Goal: Task Accomplishment & Management: Complete application form

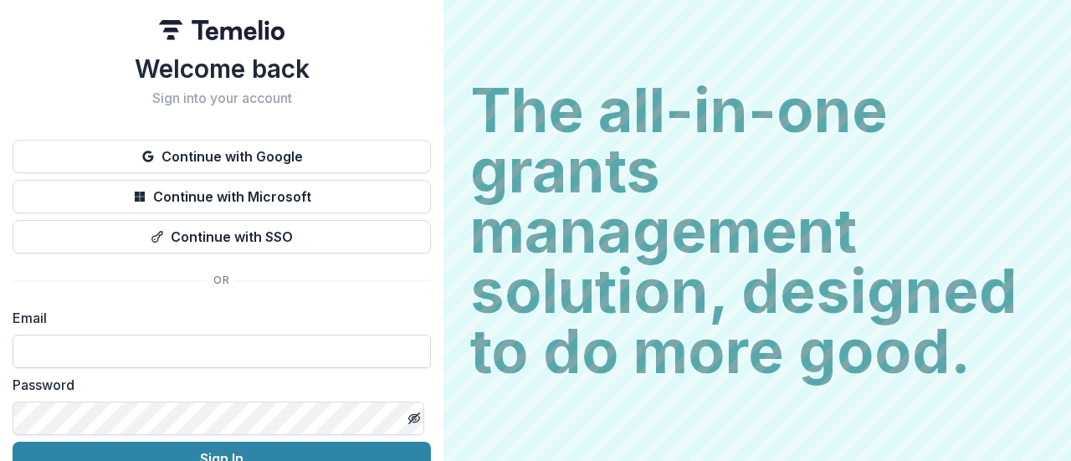
click at [197, 348] on input at bounding box center [222, 351] width 418 height 33
type input "**********"
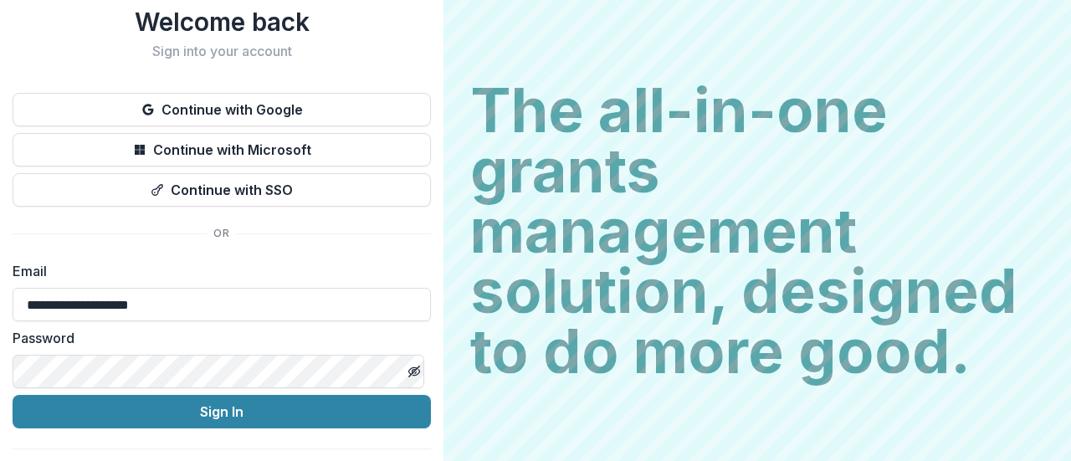
scroll to position [85, 0]
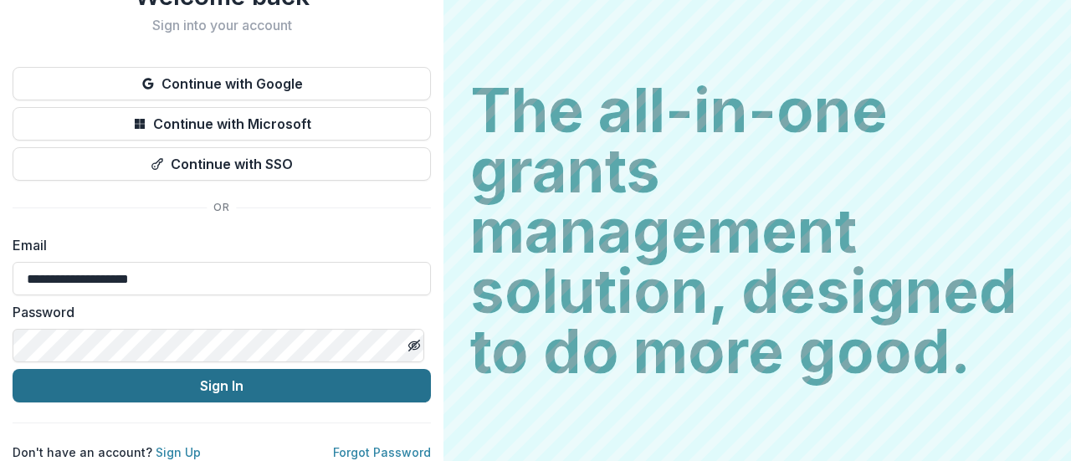
click at [238, 377] on button "Sign In" at bounding box center [222, 385] width 418 height 33
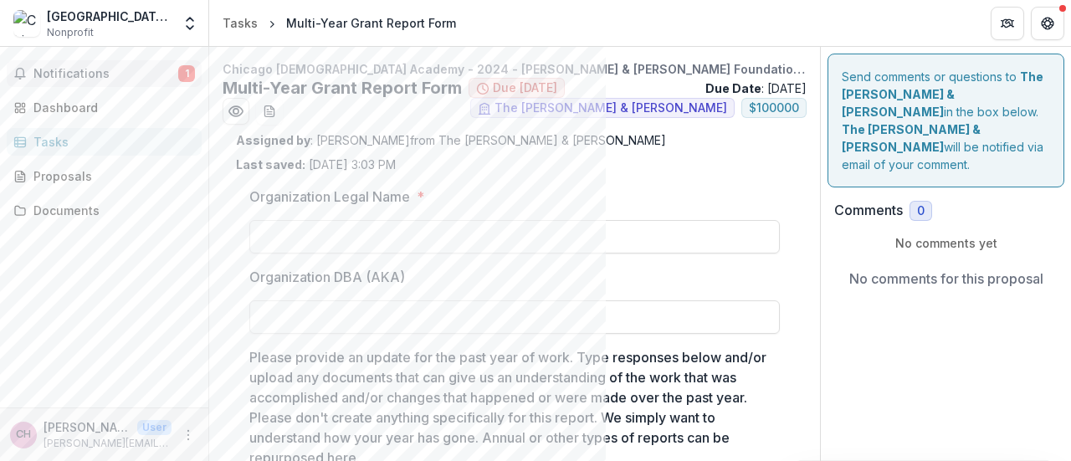
click at [57, 65] on button "Notifications 1" at bounding box center [104, 73] width 195 height 27
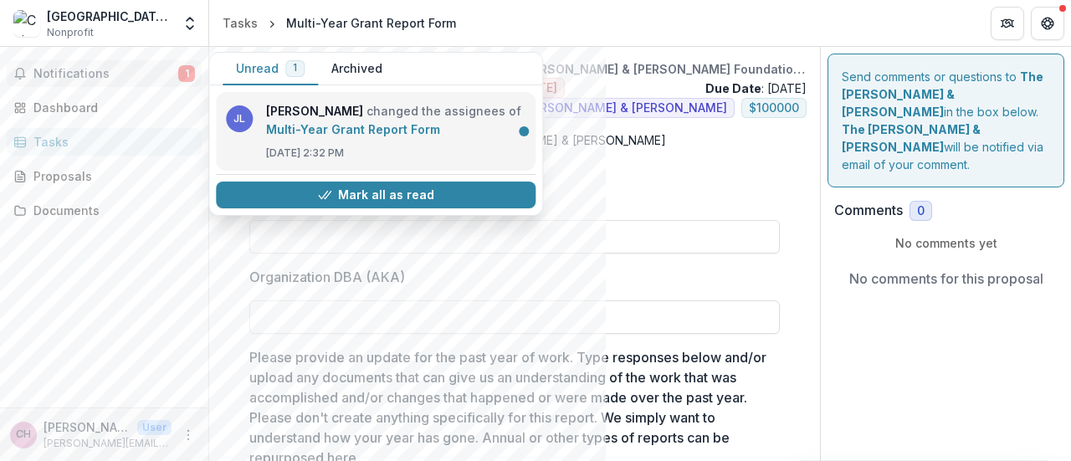
click at [306, 130] on link "Multi-Year Grant Report Form" at bounding box center [353, 129] width 174 height 14
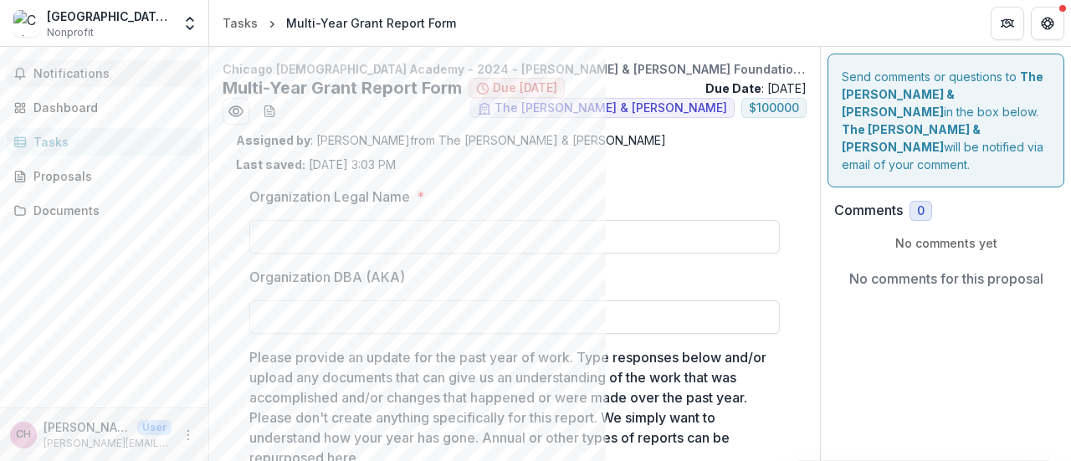
click at [118, 74] on span "Notifications" at bounding box center [113, 74] width 161 height 14
click at [630, 162] on div "Assigned by : Janice Lombardo from The Charles W. & Patricia S. Bidwill Last sa…" at bounding box center [514, 152] width 557 height 42
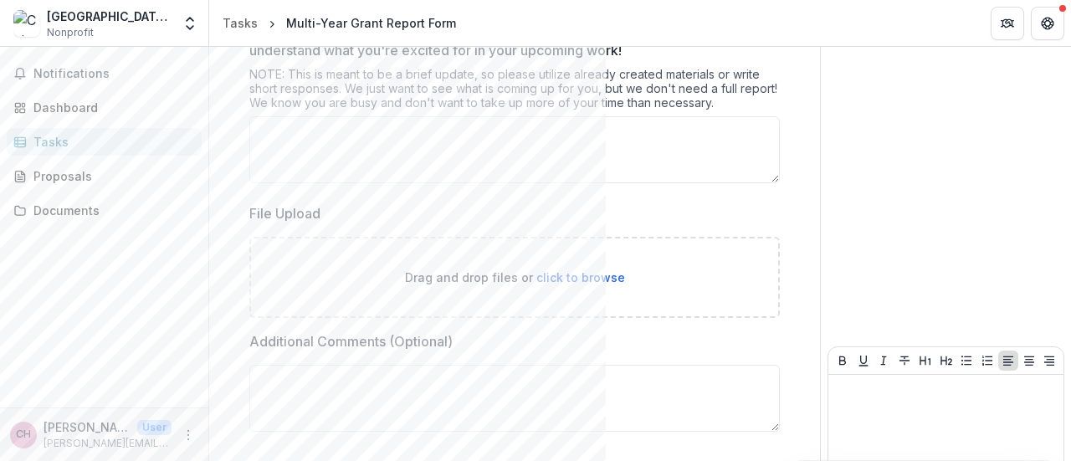
scroll to position [841, 0]
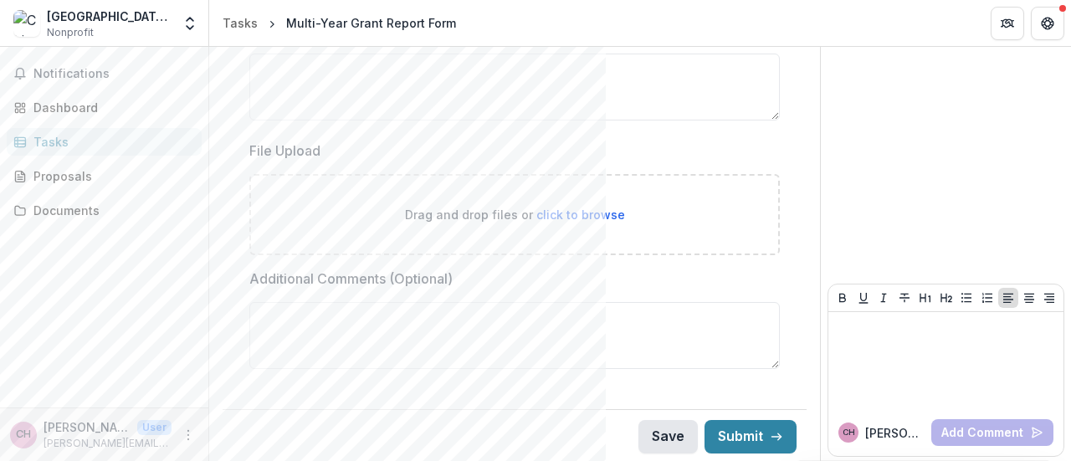
click at [652, 434] on button "Save" at bounding box center [667, 436] width 59 height 33
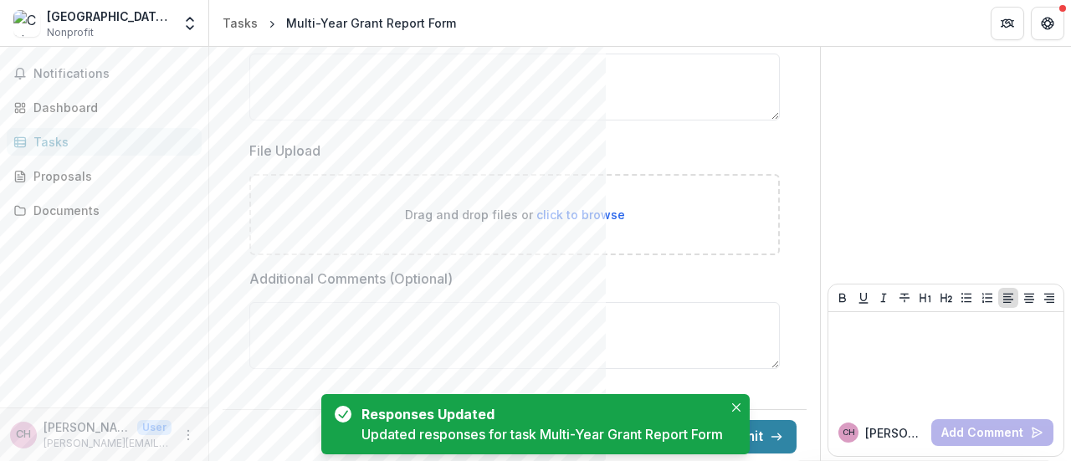
click at [120, 145] on div "Tasks" at bounding box center [110, 142] width 155 height 18
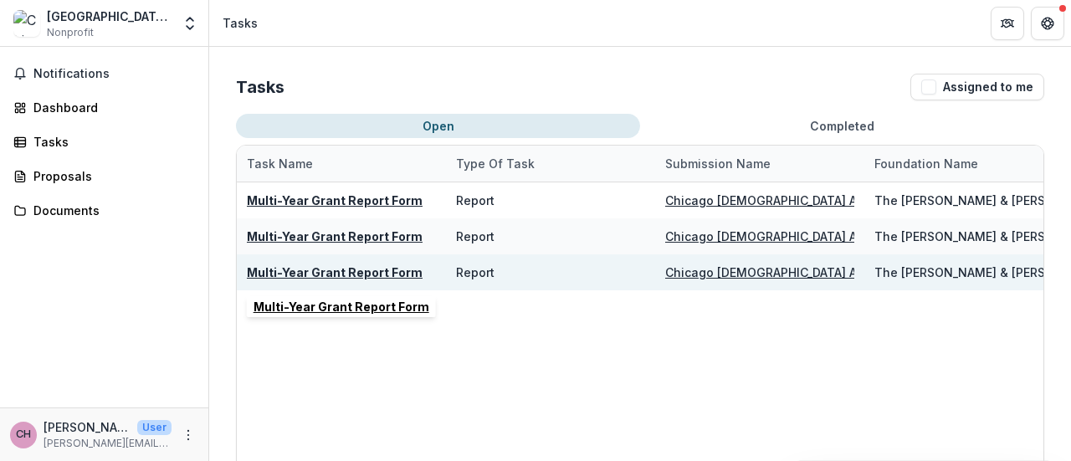
click at [345, 267] on u "Multi-Year Grant Report Form" at bounding box center [335, 272] width 176 height 14
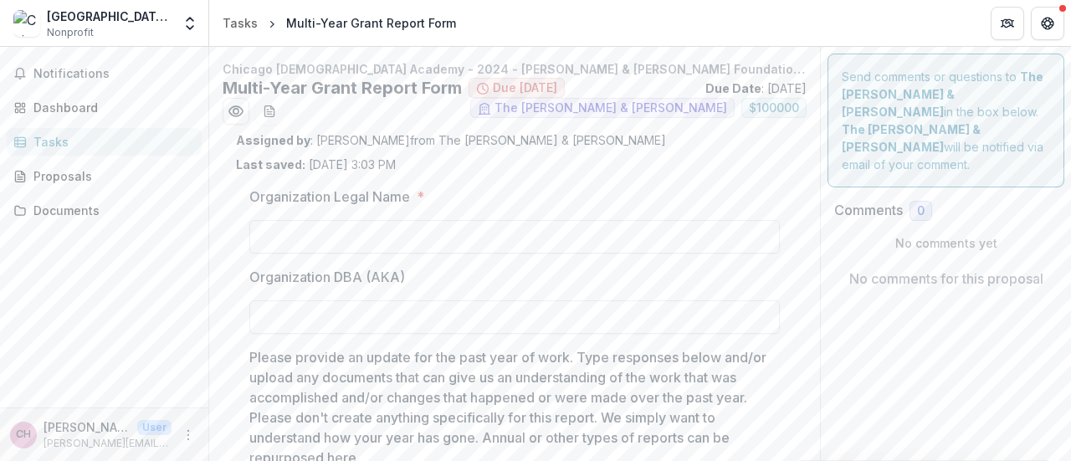
click at [121, 136] on div "Tasks" at bounding box center [110, 142] width 155 height 18
